Goal: Transaction & Acquisition: Purchase product/service

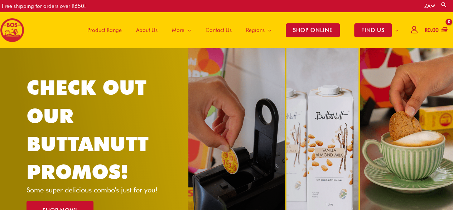
click at [109, 28] on span "Product Range" at bounding box center [104, 29] width 34 height 21
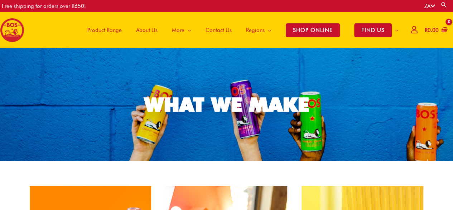
click at [97, 30] on span "Product Range" at bounding box center [104, 29] width 34 height 21
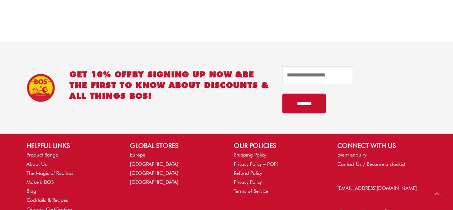
scroll to position [967, 0]
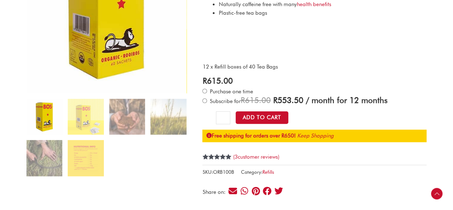
scroll to position [179, 0]
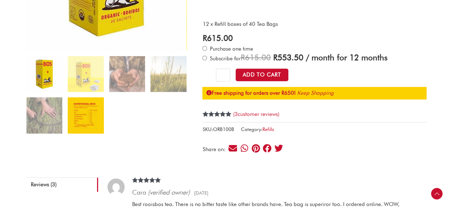
click at [68, 107] on img at bounding box center [86, 115] width 36 height 36
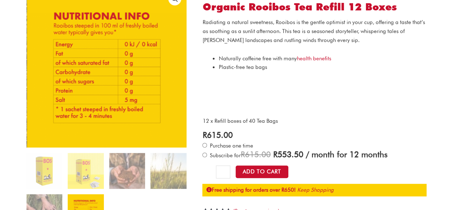
scroll to position [72, 0]
